Goal: Find specific page/section: Find specific page/section

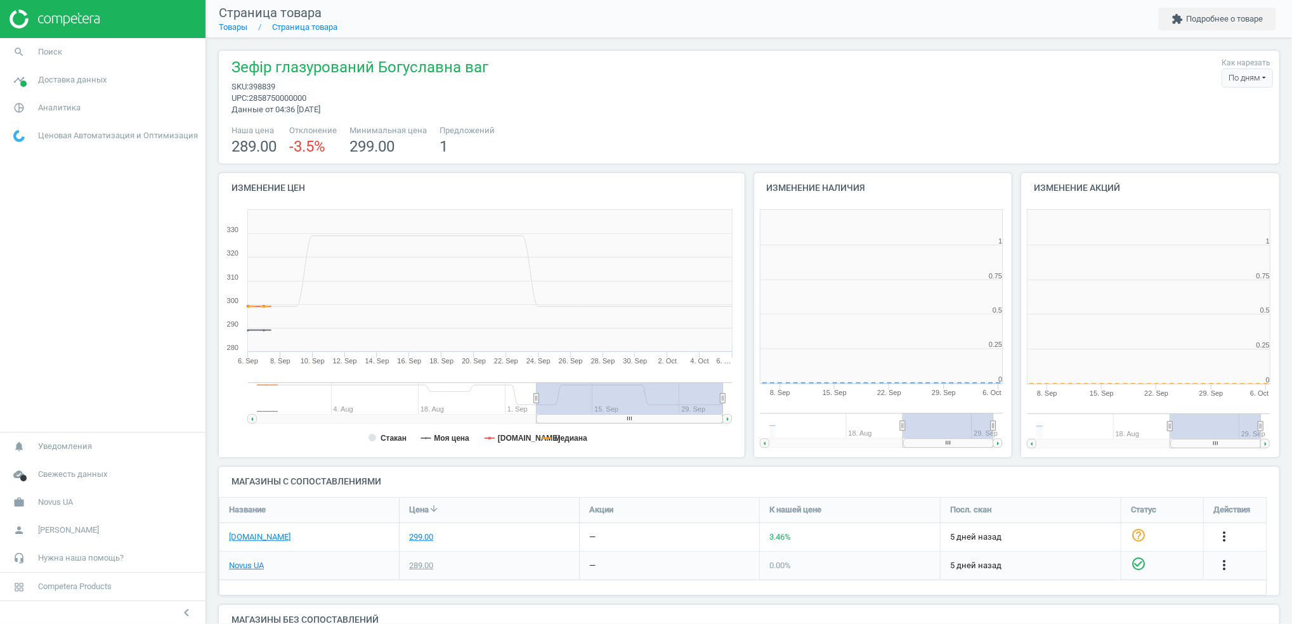
scroll to position [280, 280]
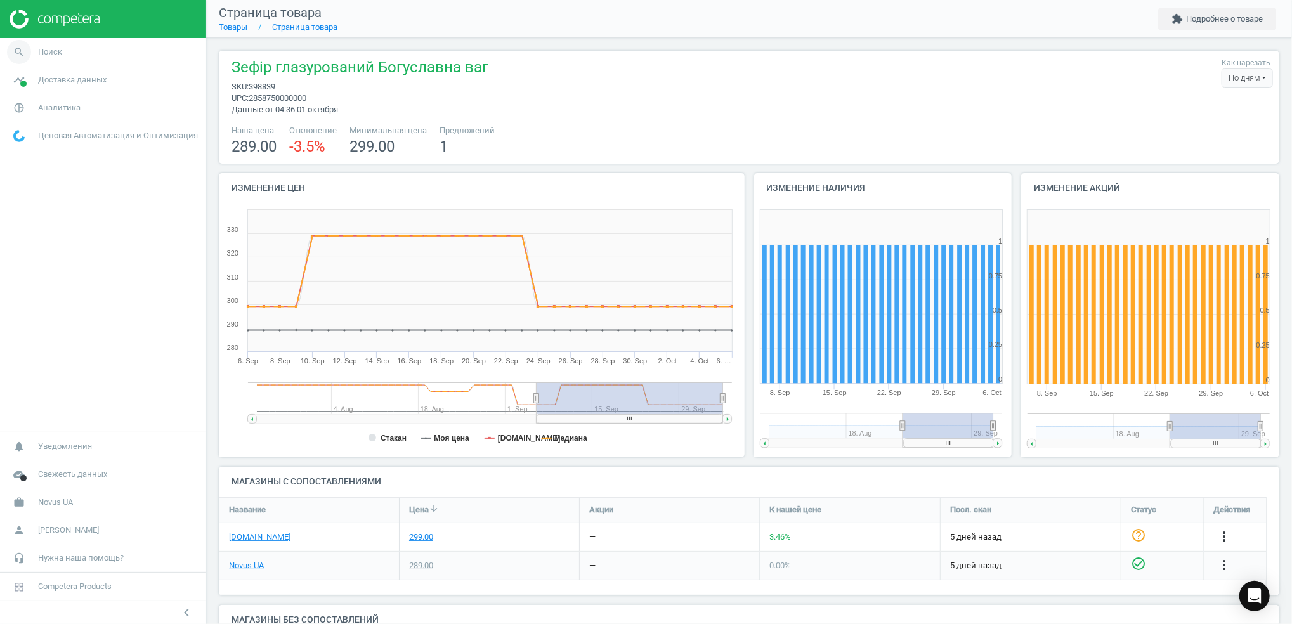
click at [27, 49] on icon "search" at bounding box center [19, 52] width 24 height 24
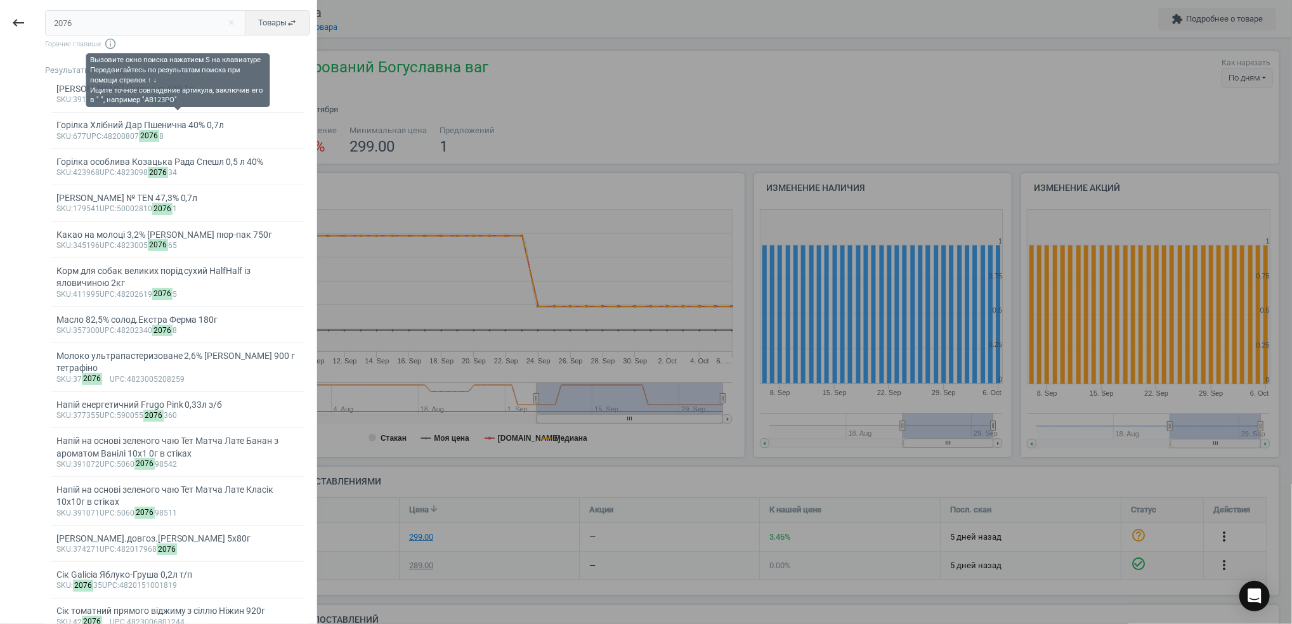
type input "2076"
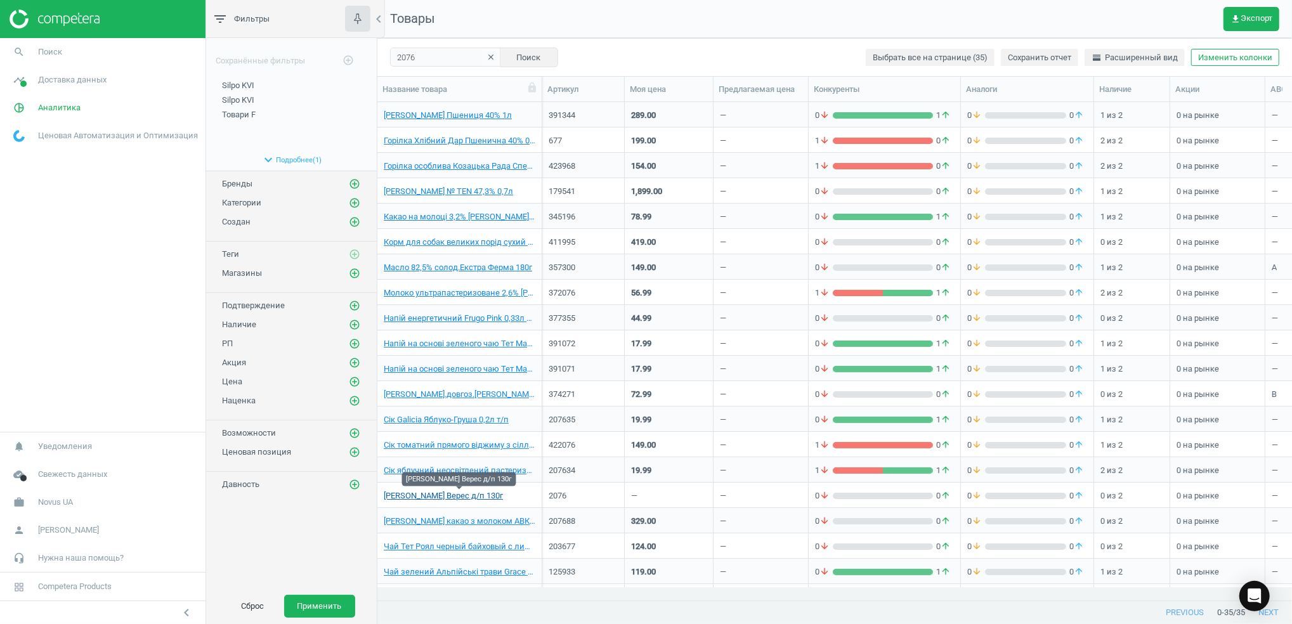
click at [453, 497] on link "Хрін Український Верес д/п 130г" at bounding box center [443, 495] width 119 height 11
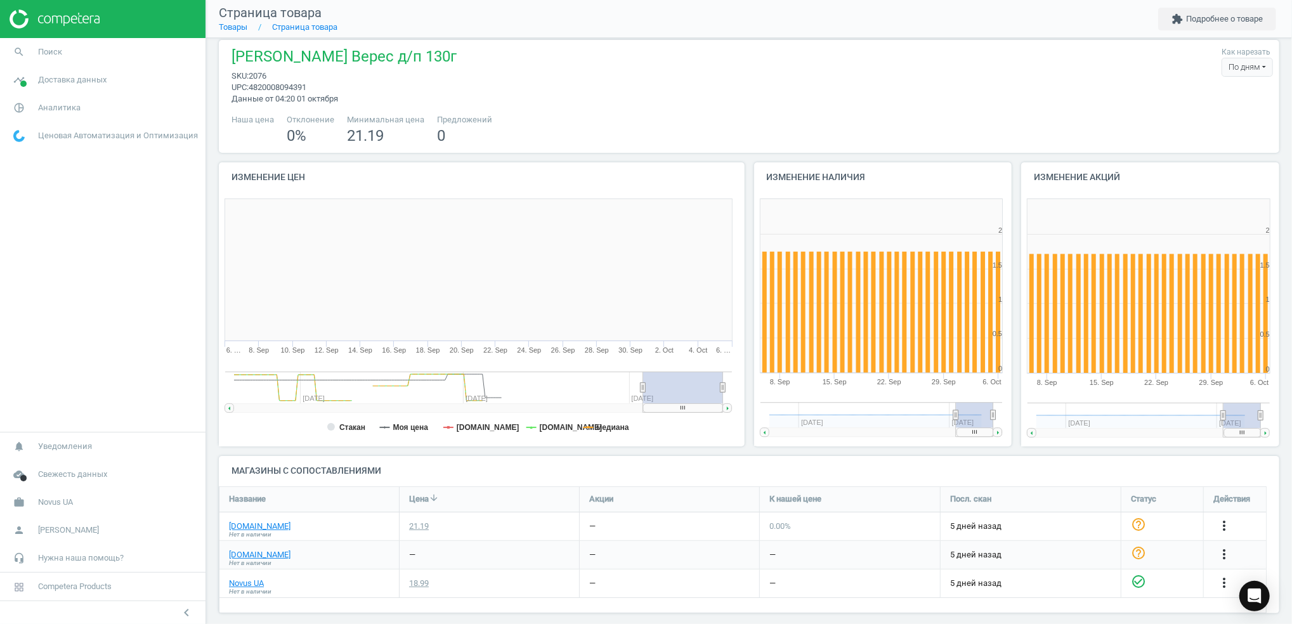
scroll to position [22, 0]
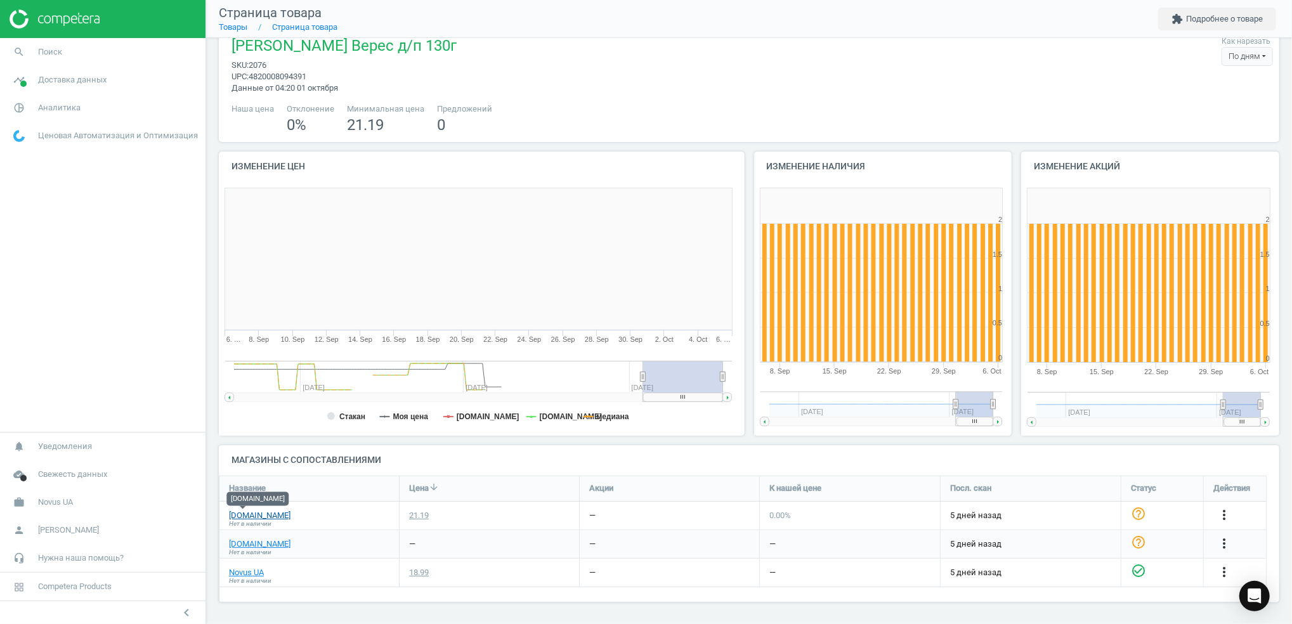
click at [244, 516] on link "[DOMAIN_NAME]" at bounding box center [260, 515] width 62 height 11
